Goal: Task Accomplishment & Management: Manage account settings

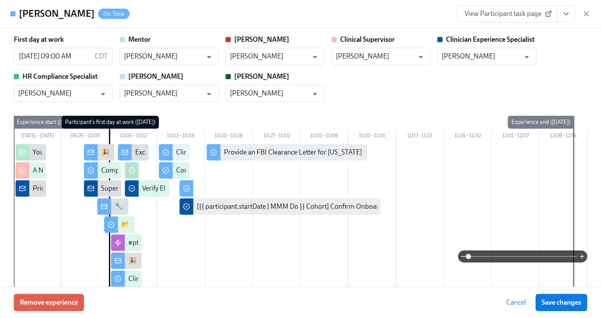
scroll to position [0, 8236]
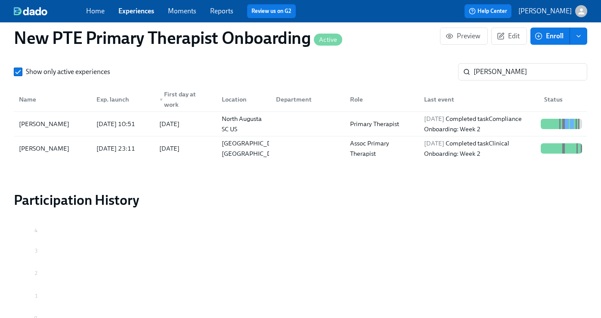
scroll to position [832, 0]
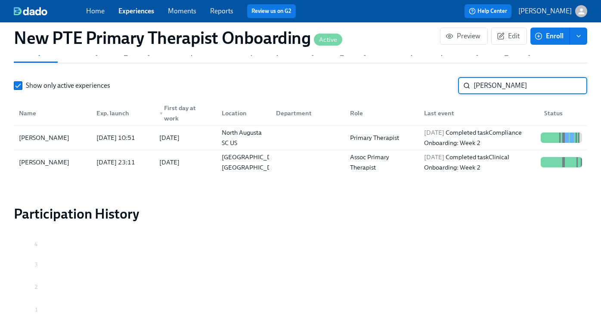
click at [495, 77] on input "[PERSON_NAME]" at bounding box center [530, 85] width 114 height 17
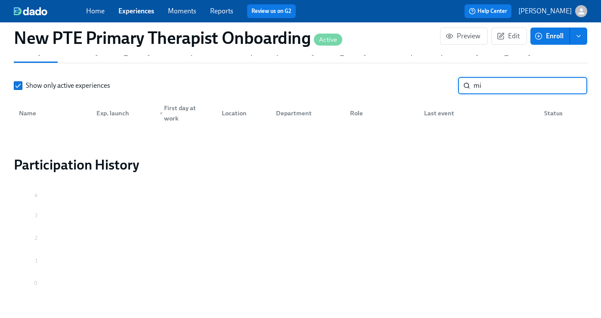
type input "m"
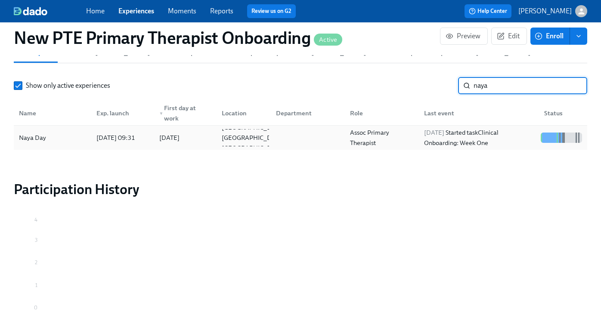
type input "naya"
click at [54, 129] on div "Naya Day" at bounding box center [52, 137] width 74 height 17
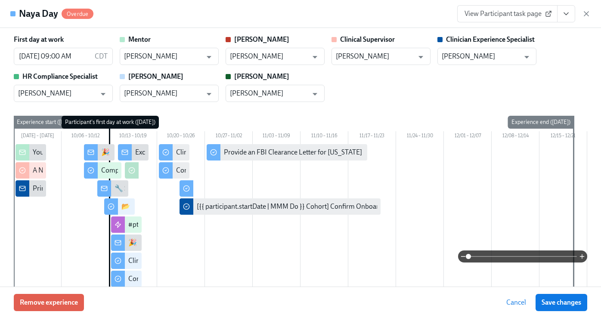
click at [485, 18] on span "View Participant task page" at bounding box center [507, 13] width 86 height 9
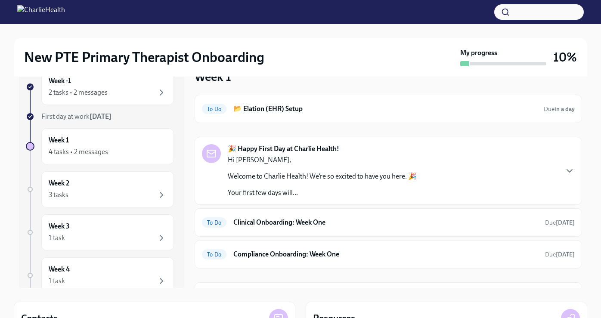
scroll to position [117, 0]
click at [105, 188] on div "Week 2 3 tasks" at bounding box center [108, 190] width 118 height 22
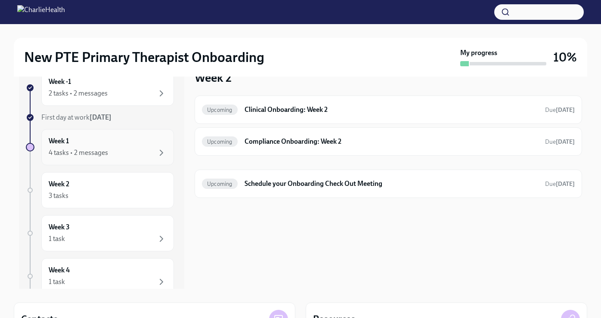
click at [111, 149] on div "4 tasks • 2 messages" at bounding box center [108, 153] width 118 height 10
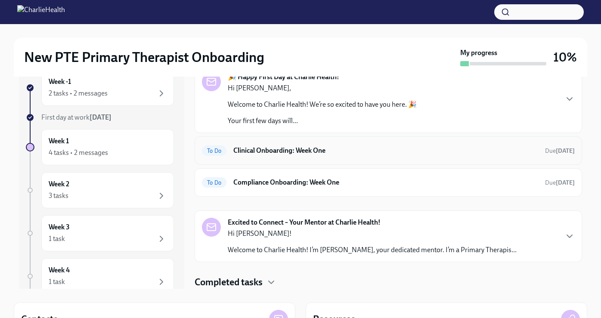
scroll to position [69, 0]
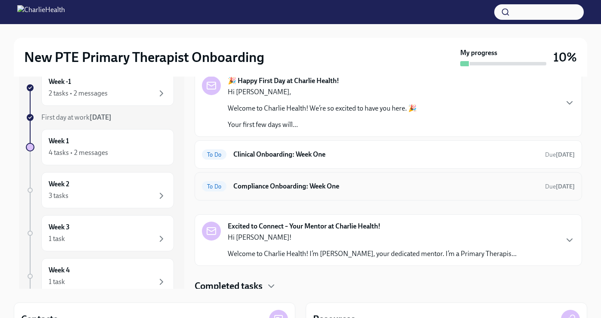
click at [328, 186] on h6 "Compliance Onboarding: Week One" at bounding box center [385, 186] width 305 height 9
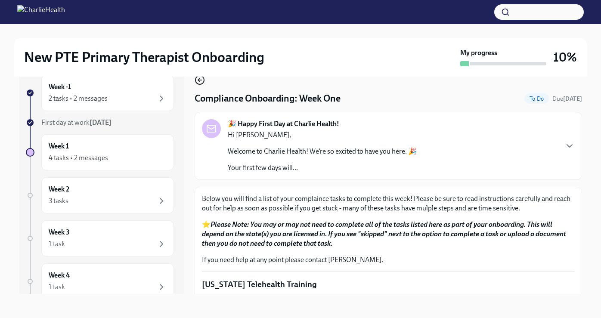
click at [198, 81] on icon "button" at bounding box center [199, 79] width 2 height 3
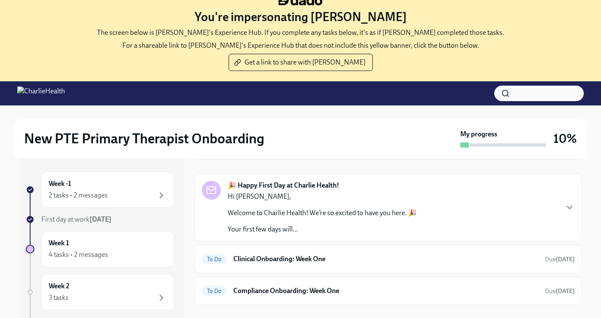
scroll to position [73, 0]
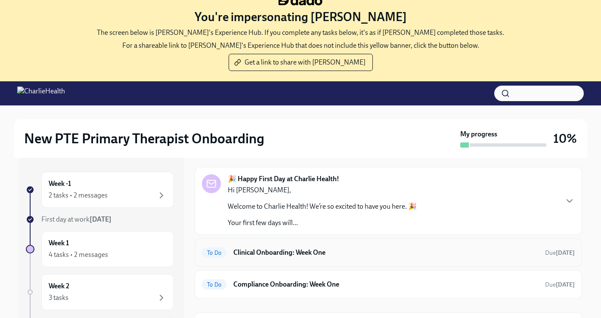
click at [349, 256] on h6 "Clinical Onboarding: Week One" at bounding box center [385, 252] width 305 height 9
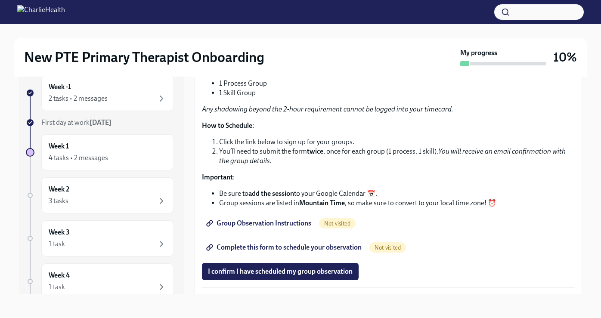
scroll to position [1383, 0]
